Goal: Find specific page/section: Find specific page/section

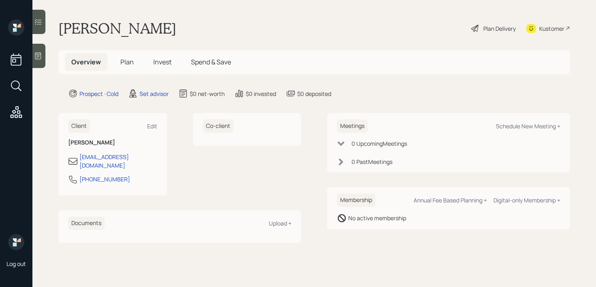
click at [36, 59] on icon at bounding box center [38, 56] width 8 height 8
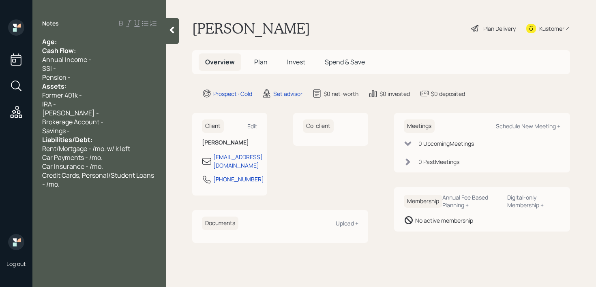
click at [84, 45] on div "Age:" at bounding box center [99, 41] width 114 height 9
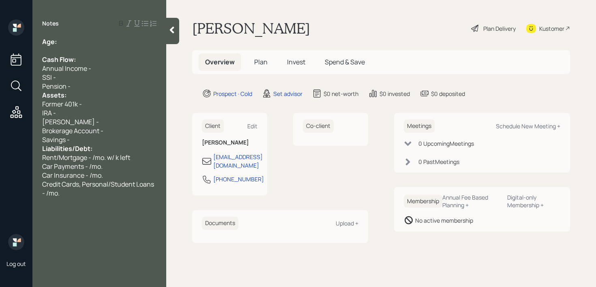
click at [77, 85] on div "Pension -" at bounding box center [99, 86] width 114 height 9
